Goal: Use online tool/utility: Utilize a website feature to perform a specific function

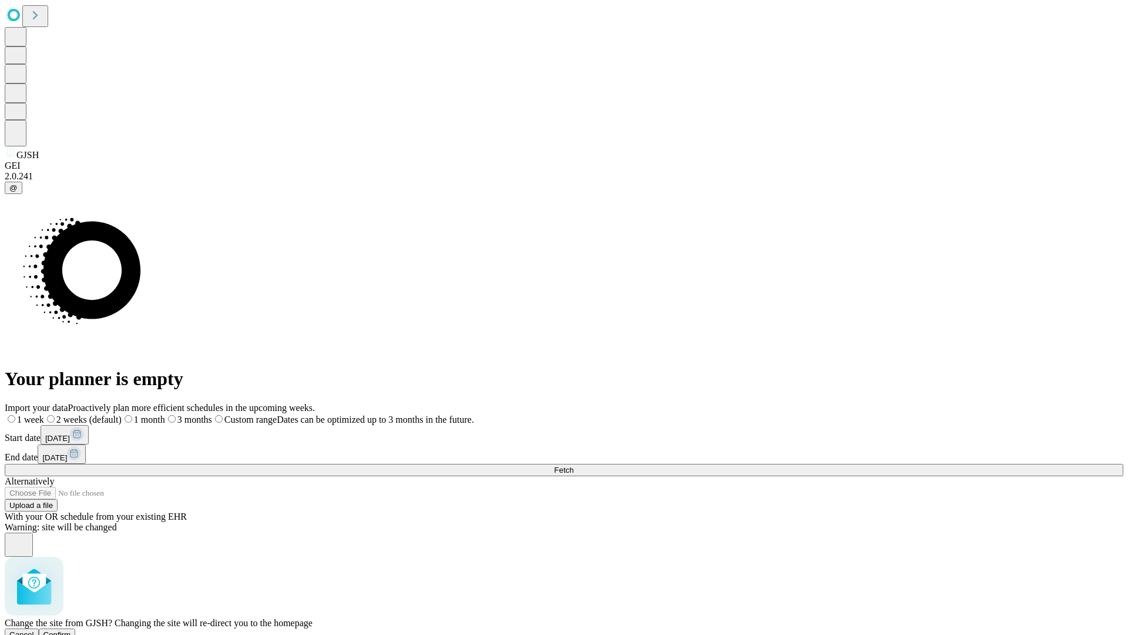
click at [71, 630] on span "Confirm" at bounding box center [57, 634] width 28 height 9
click at [106, 414] on label "2 weeks (default)" at bounding box center [71, 419] width 70 height 10
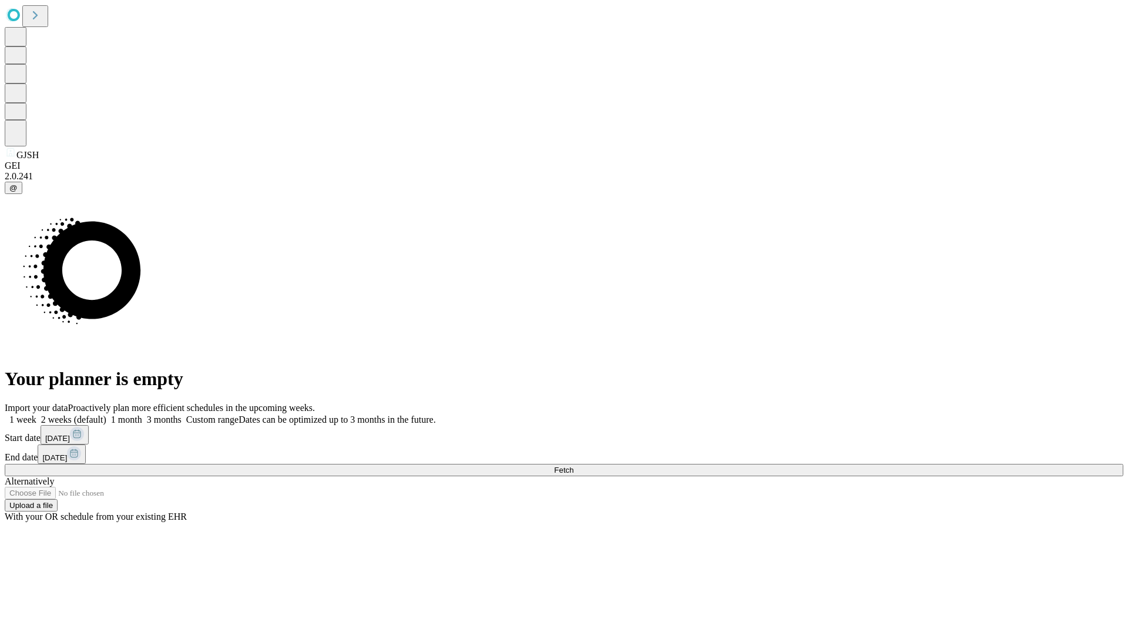
click at [574, 465] on span "Fetch" at bounding box center [563, 469] width 19 height 9
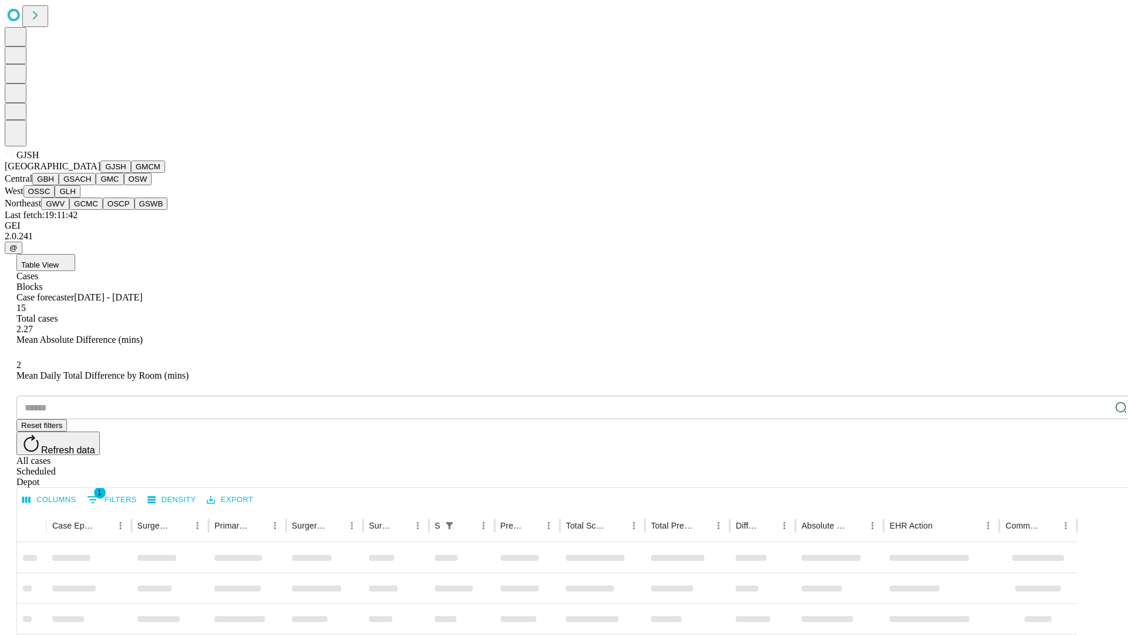
click at [131, 173] on button "GMCM" at bounding box center [148, 166] width 34 height 12
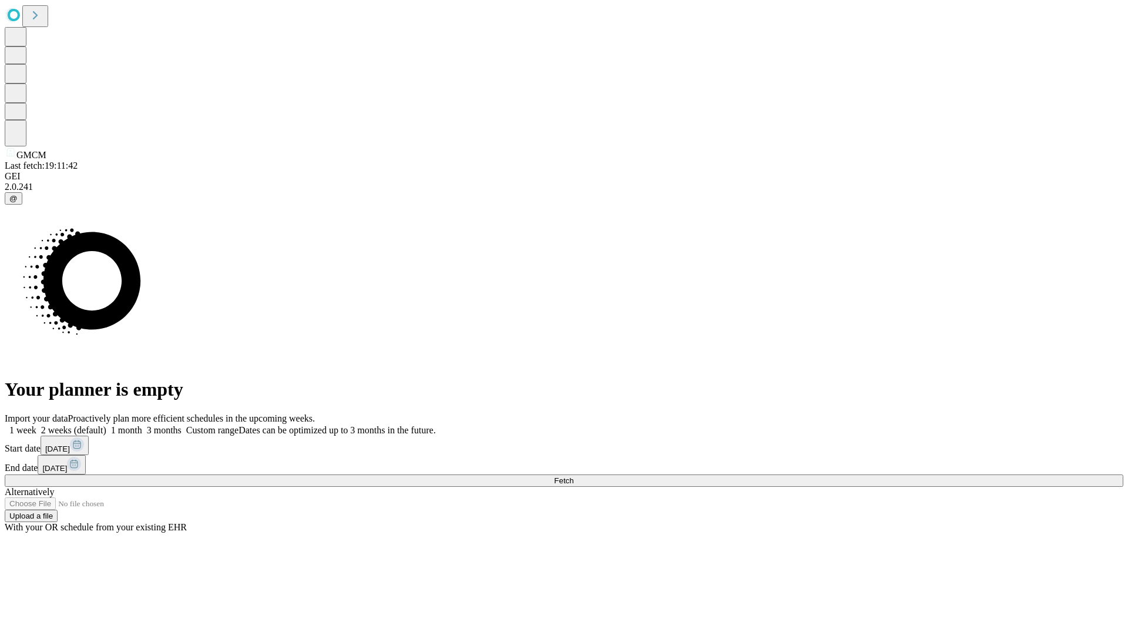
click at [106, 425] on label "2 weeks (default)" at bounding box center [71, 430] width 70 height 10
click at [574, 476] on span "Fetch" at bounding box center [563, 480] width 19 height 9
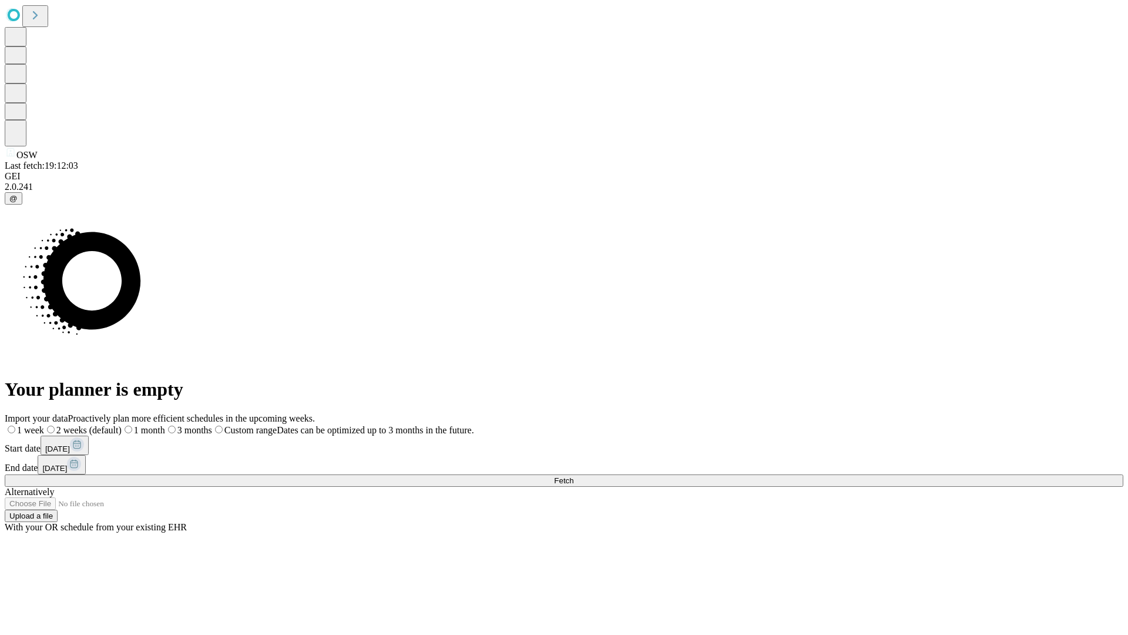
click at [122, 425] on label "2 weeks (default)" at bounding box center [83, 430] width 78 height 10
click at [574, 476] on span "Fetch" at bounding box center [563, 480] width 19 height 9
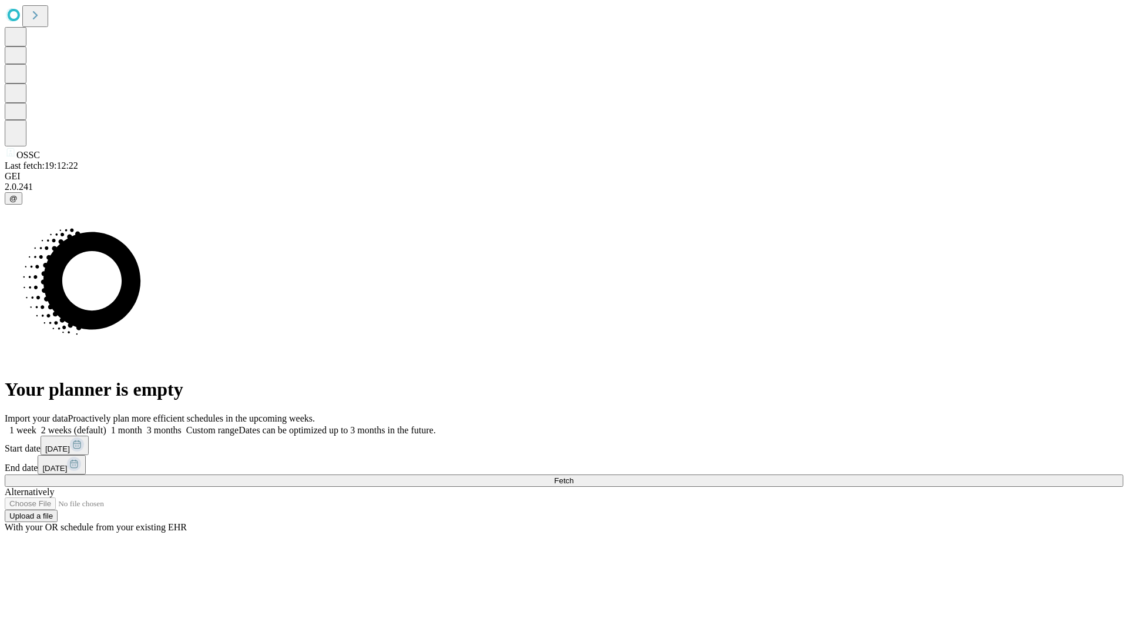
click at [106, 425] on label "2 weeks (default)" at bounding box center [71, 430] width 70 height 10
click at [574, 476] on span "Fetch" at bounding box center [563, 480] width 19 height 9
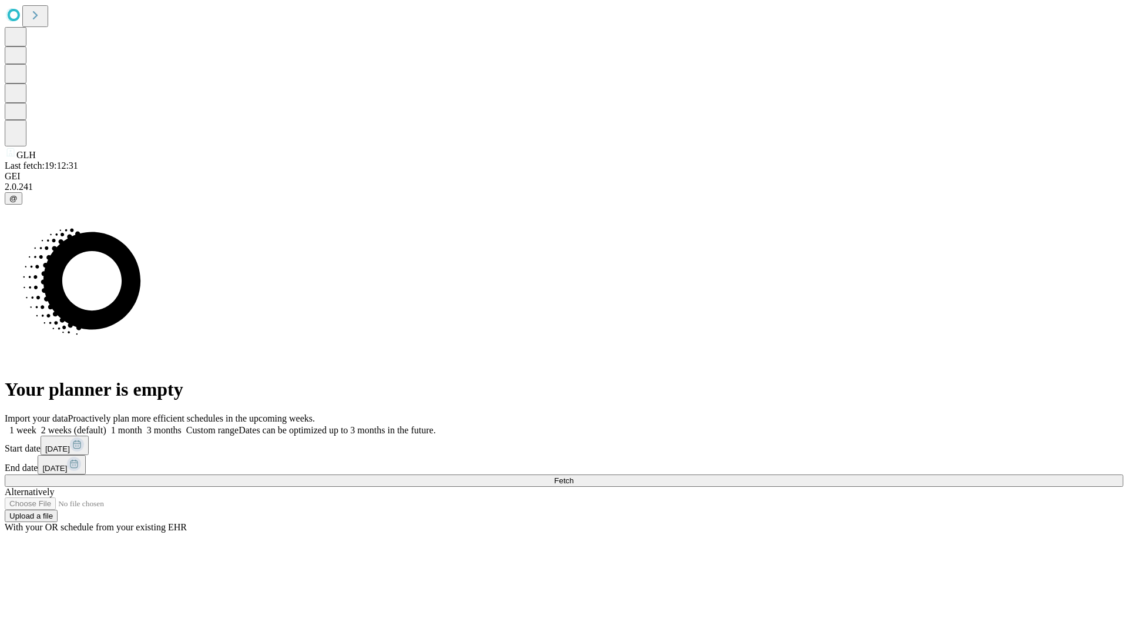
click at [106, 425] on label "2 weeks (default)" at bounding box center [71, 430] width 70 height 10
click at [574, 476] on span "Fetch" at bounding box center [563, 480] width 19 height 9
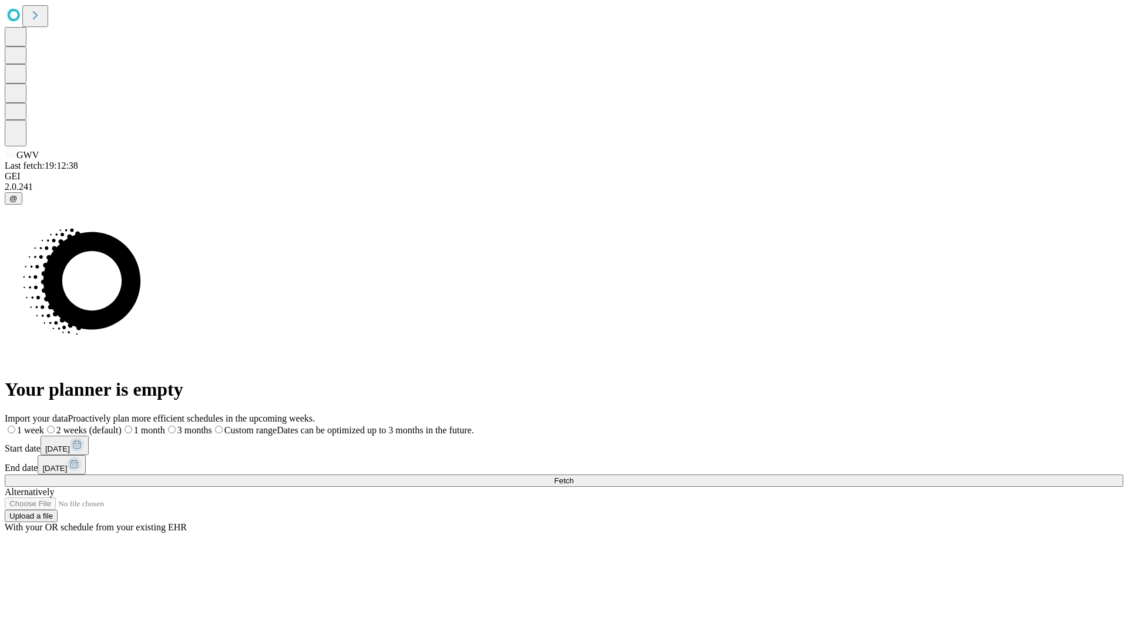
click at [574, 476] on span "Fetch" at bounding box center [563, 480] width 19 height 9
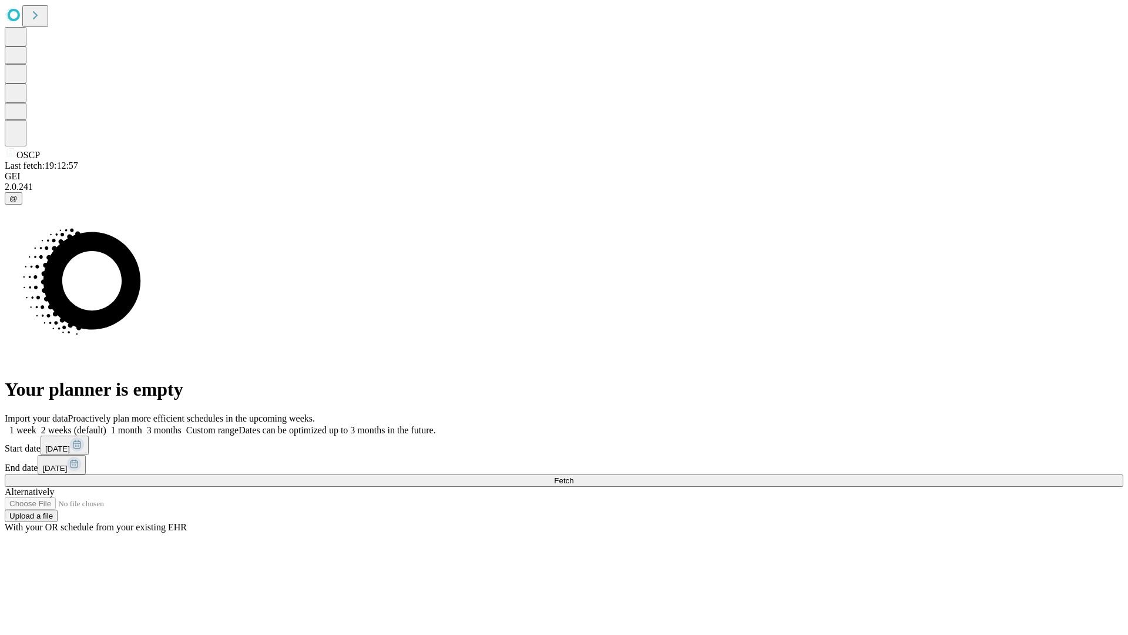
click at [106, 425] on label "2 weeks (default)" at bounding box center [71, 430] width 70 height 10
click at [574, 476] on span "Fetch" at bounding box center [563, 480] width 19 height 9
